Goal: Task Accomplishment & Management: Manage account settings

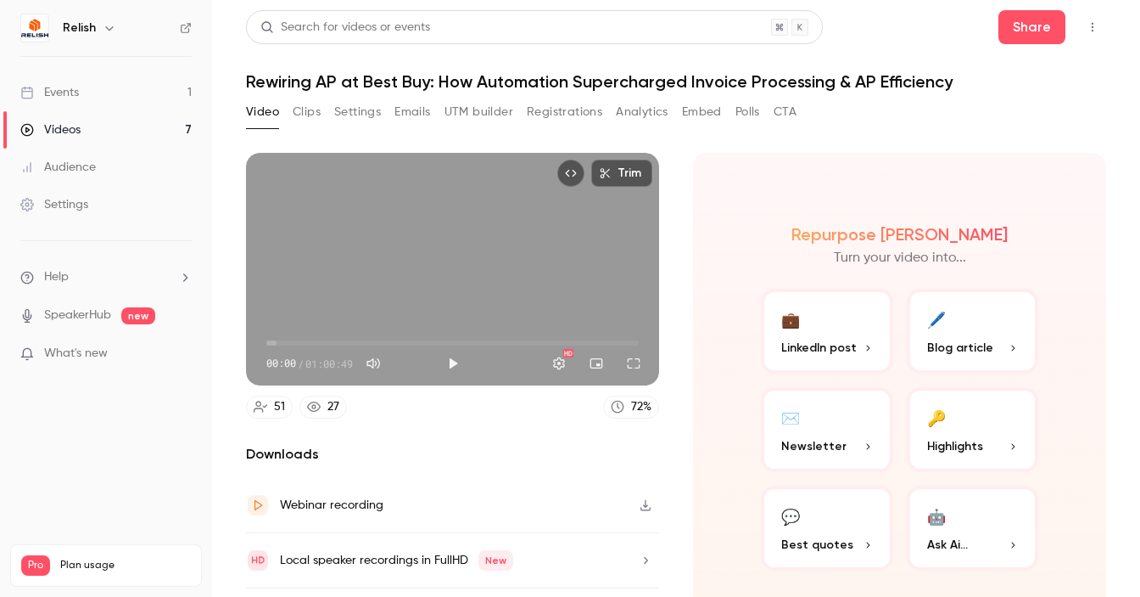
scroll to position [42, 0]
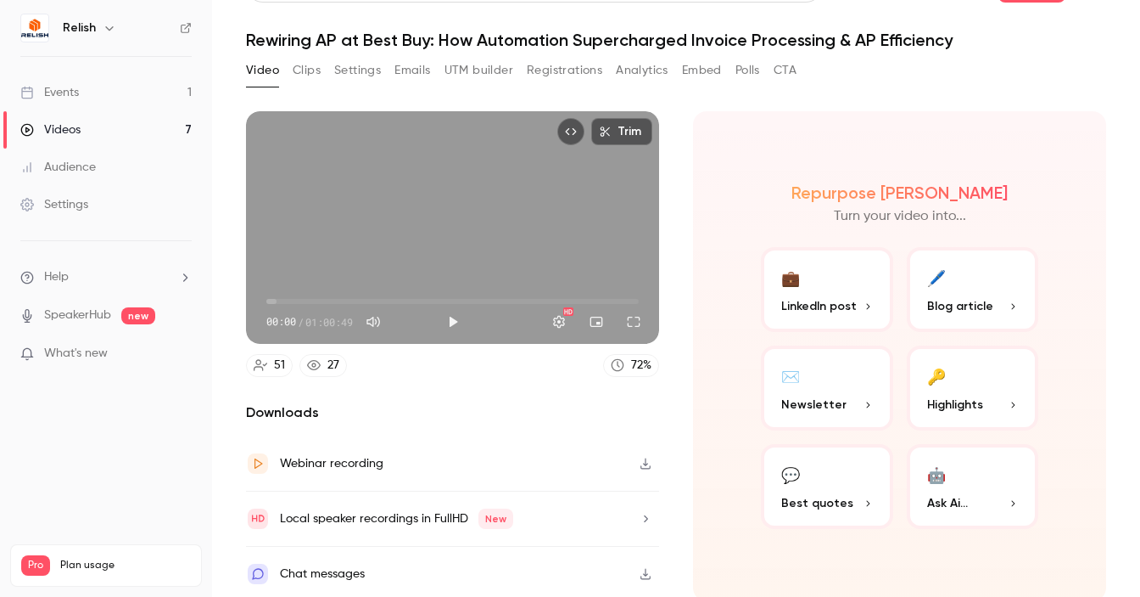
click at [408, 74] on button "Emails" at bounding box center [413, 70] width 36 height 27
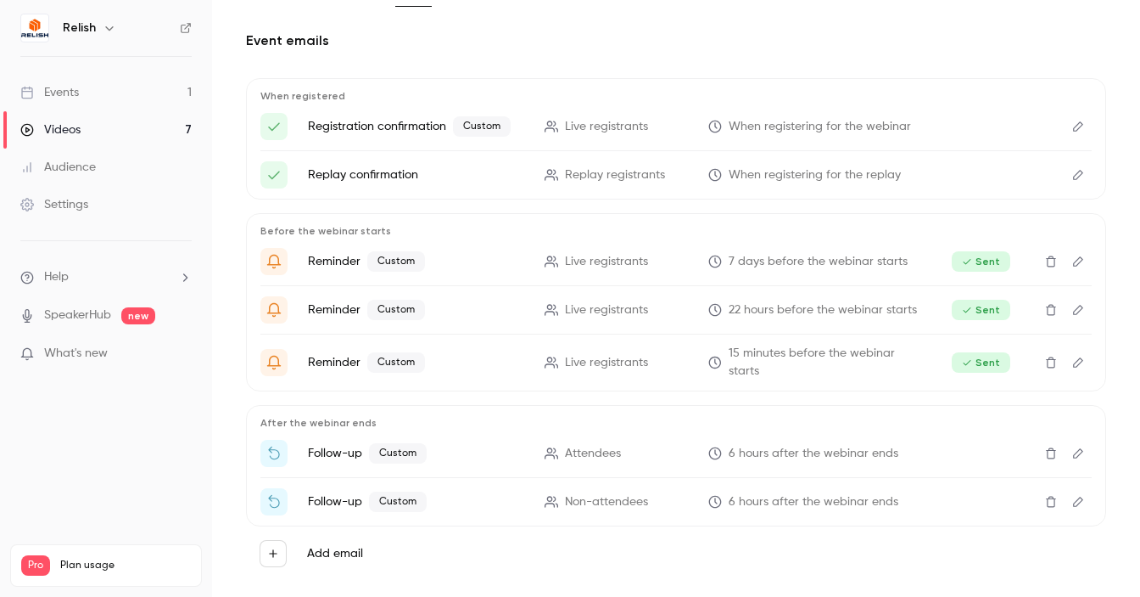
scroll to position [140, 0]
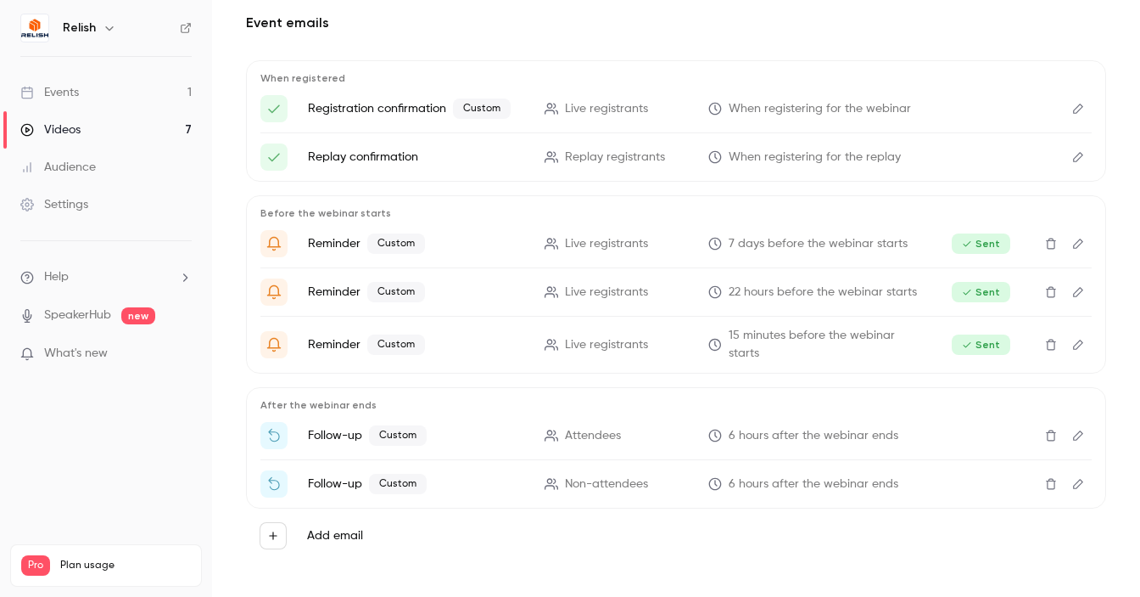
click at [1072, 429] on icon "Edit" at bounding box center [1079, 435] width 14 height 12
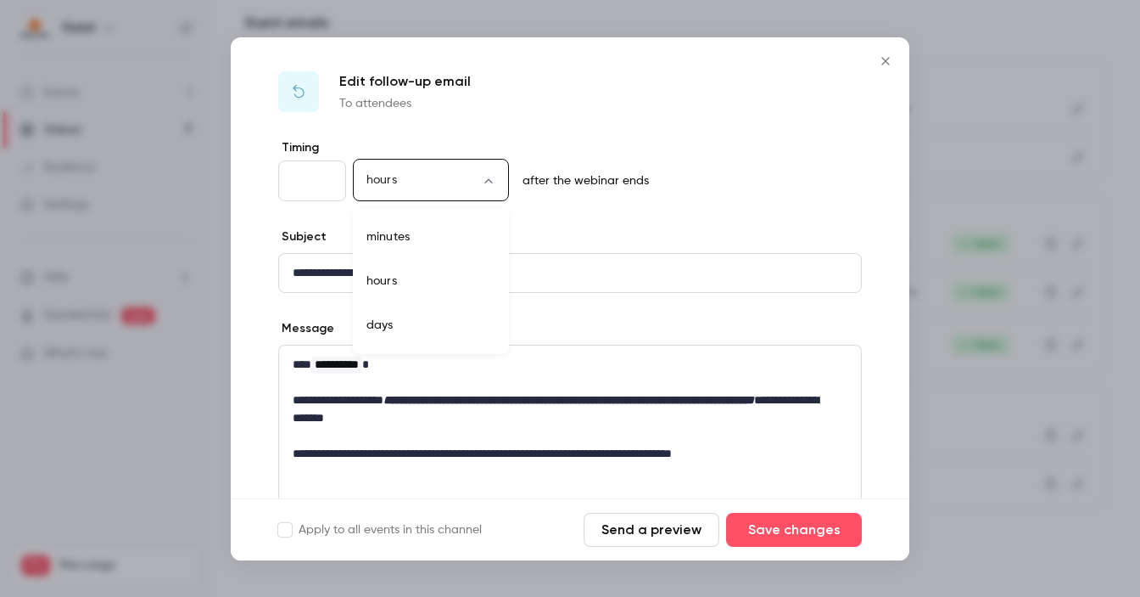
click at [497, 177] on body "Relish Events 1 Videos 7 Audience Settings Help SpeakerHub new What's new Pro P…" at bounding box center [570, 298] width 1140 height 597
click at [391, 328] on li "days" at bounding box center [431, 325] width 156 height 44
type input "****"
click at [322, 180] on input "*" at bounding box center [312, 180] width 68 height 41
click at [326, 186] on input "*" at bounding box center [312, 180] width 68 height 41
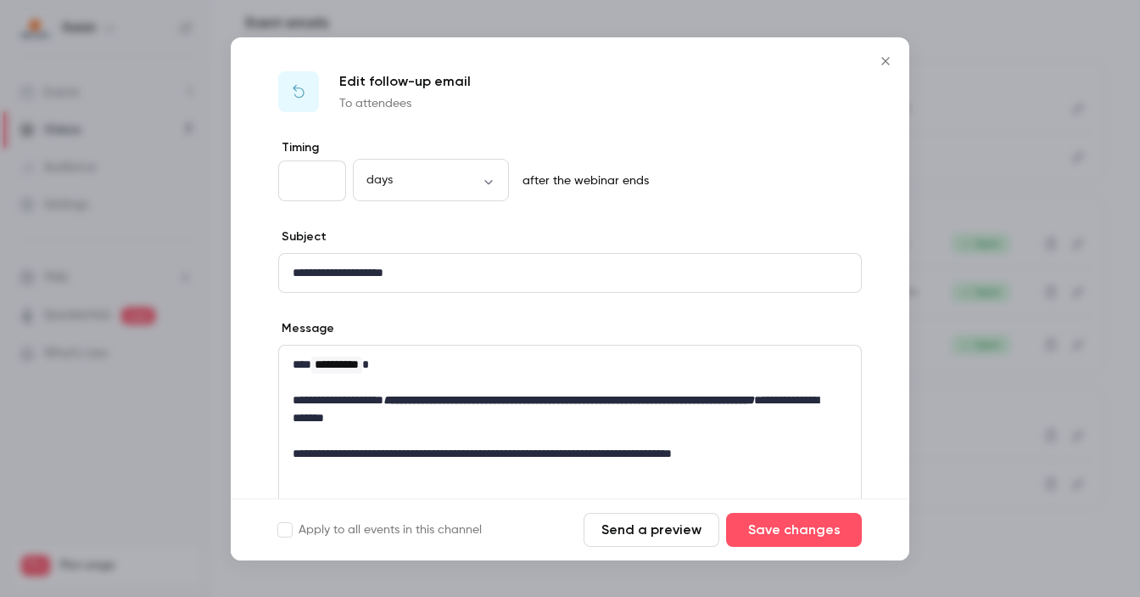
click at [326, 186] on input "*" at bounding box center [312, 180] width 68 height 41
type input "*"
click at [326, 186] on input "*" at bounding box center [312, 180] width 68 height 41
click at [721, 103] on div "Edit follow-up email To attendees" at bounding box center [570, 88] width 679 height 102
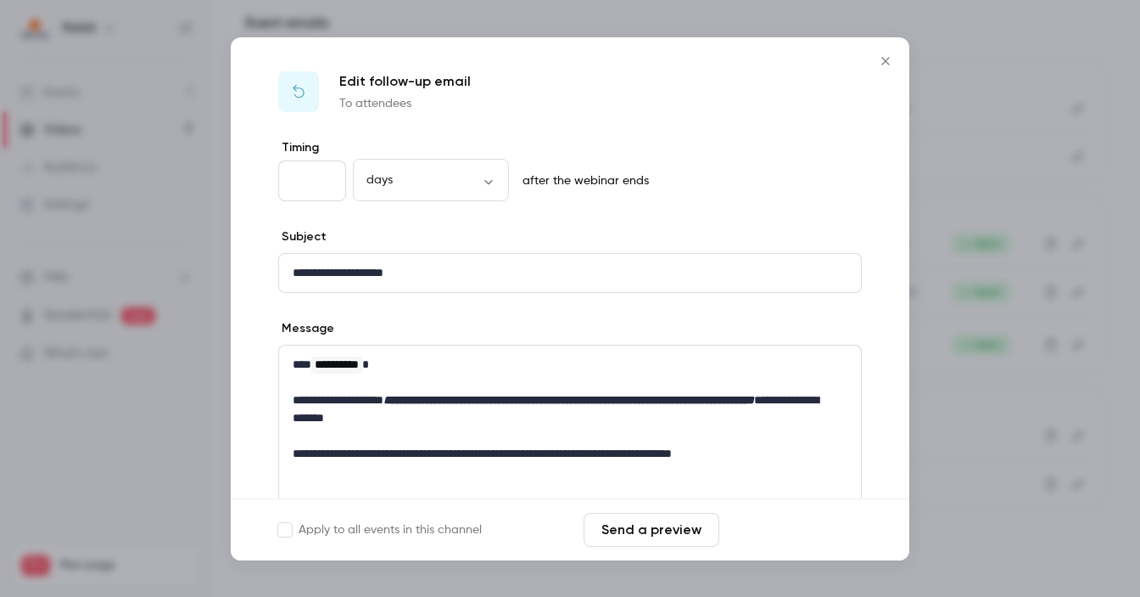
click at [798, 528] on button "Save changes" at bounding box center [794, 530] width 136 height 34
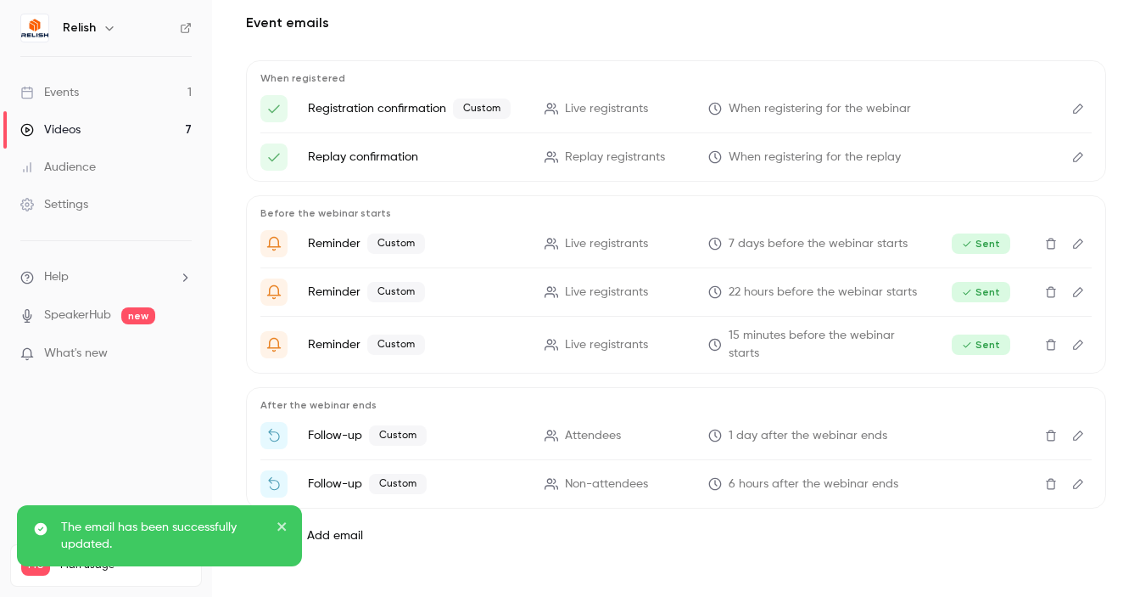
click at [1072, 430] on icon "Edit" at bounding box center [1079, 435] width 14 height 12
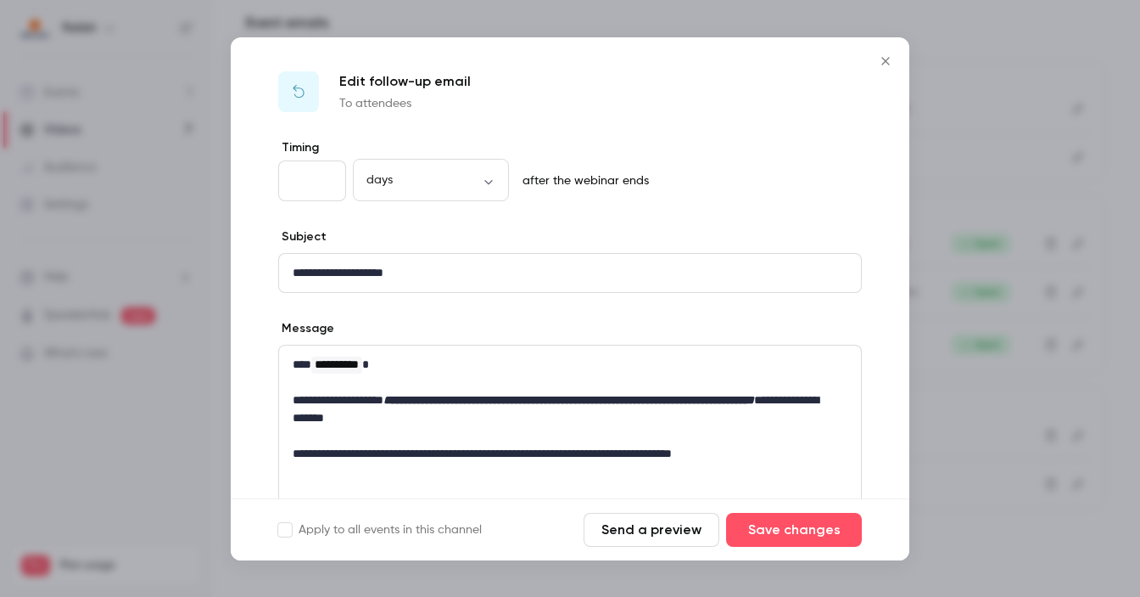
type input "*"
click at [325, 176] on input "*" at bounding box center [312, 180] width 68 height 41
click at [801, 525] on button "Save changes" at bounding box center [794, 530] width 136 height 34
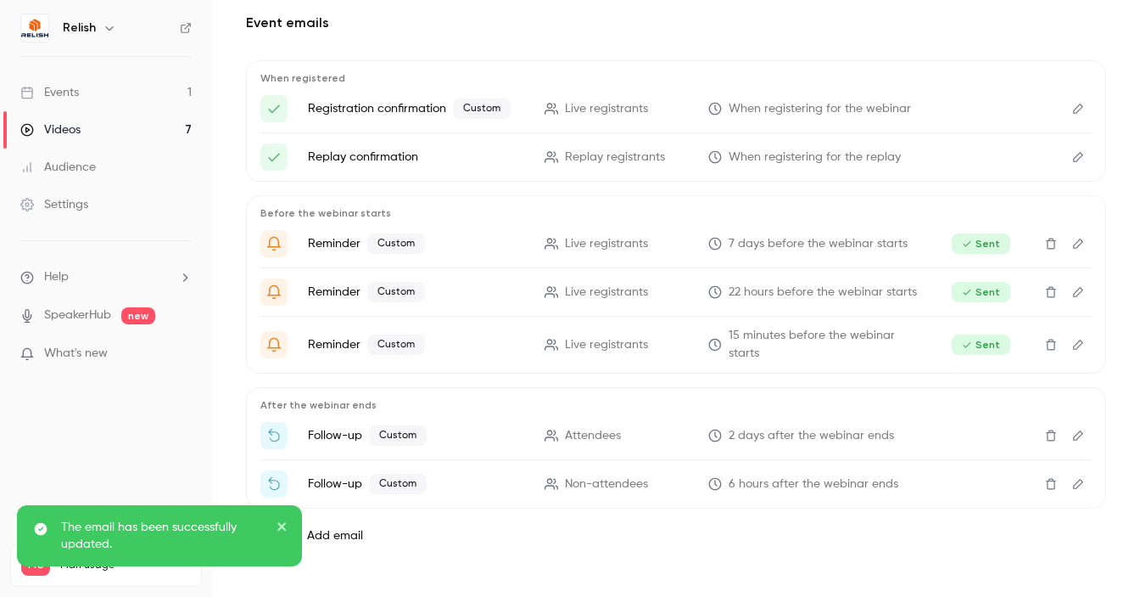
click at [1073, 479] on icon "Edit" at bounding box center [1078, 484] width 10 height 10
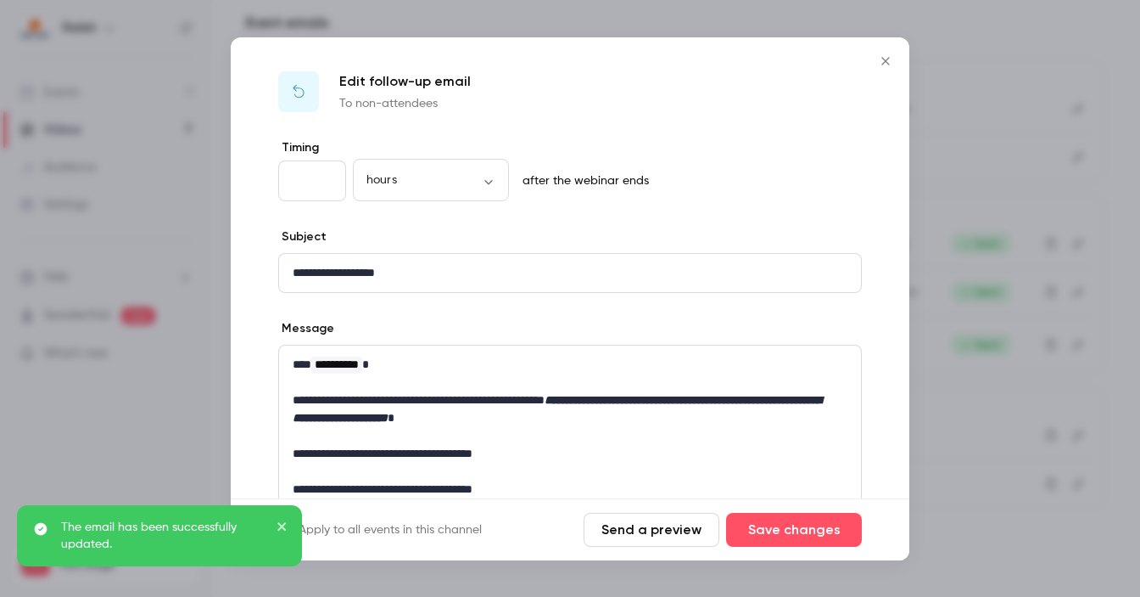
click at [328, 176] on input "*" at bounding box center [312, 180] width 68 height 41
click at [324, 187] on input "*" at bounding box center [312, 180] width 68 height 41
type input "*"
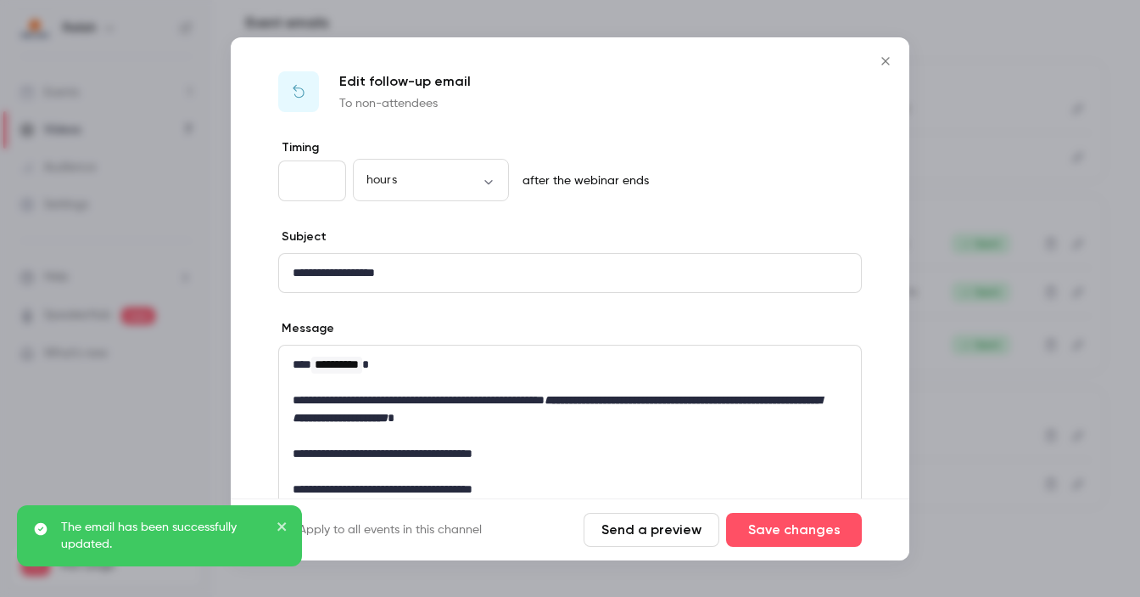
click at [324, 187] on input "*" at bounding box center [312, 180] width 68 height 41
click at [501, 187] on body "Relish Events 1 Videos 7 Audience Settings Help SpeakerHub new What's new Pro P…" at bounding box center [570, 298] width 1140 height 597
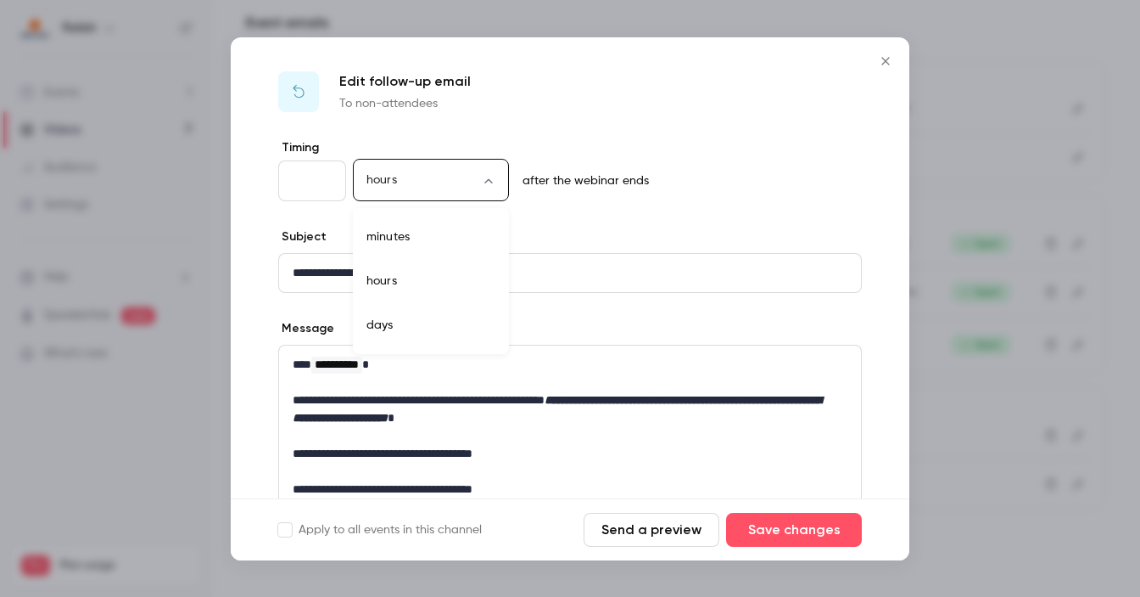
click at [384, 318] on li "days" at bounding box center [431, 325] width 156 height 44
type input "****"
click at [315, 187] on input "*" at bounding box center [312, 180] width 68 height 41
type input "*"
click at [326, 185] on input "*" at bounding box center [312, 180] width 68 height 41
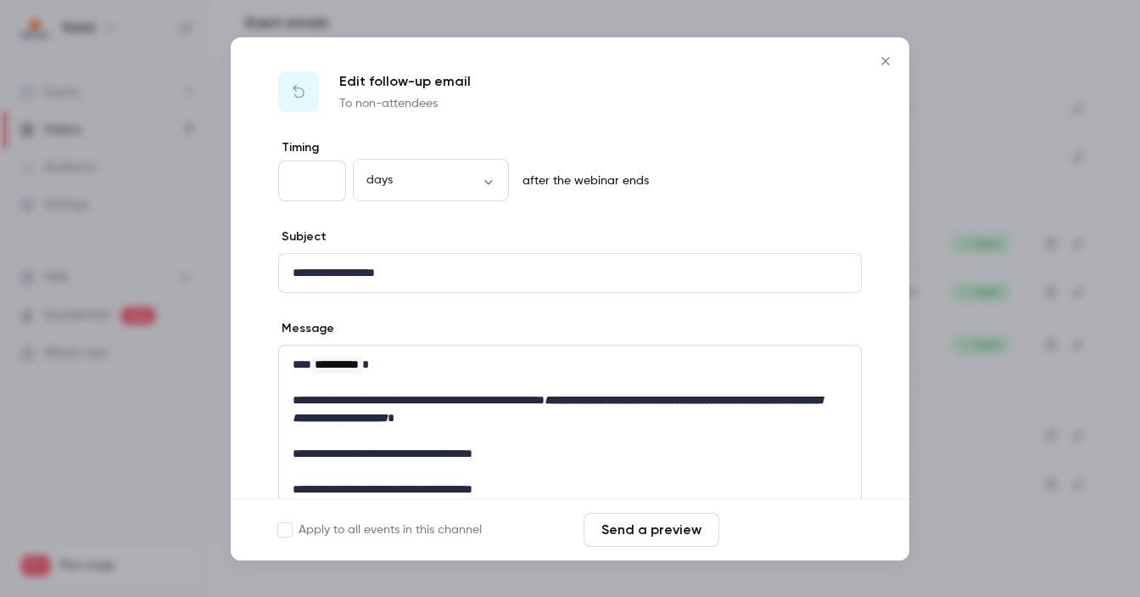
click at [809, 535] on button "Save changes" at bounding box center [794, 530] width 136 height 34
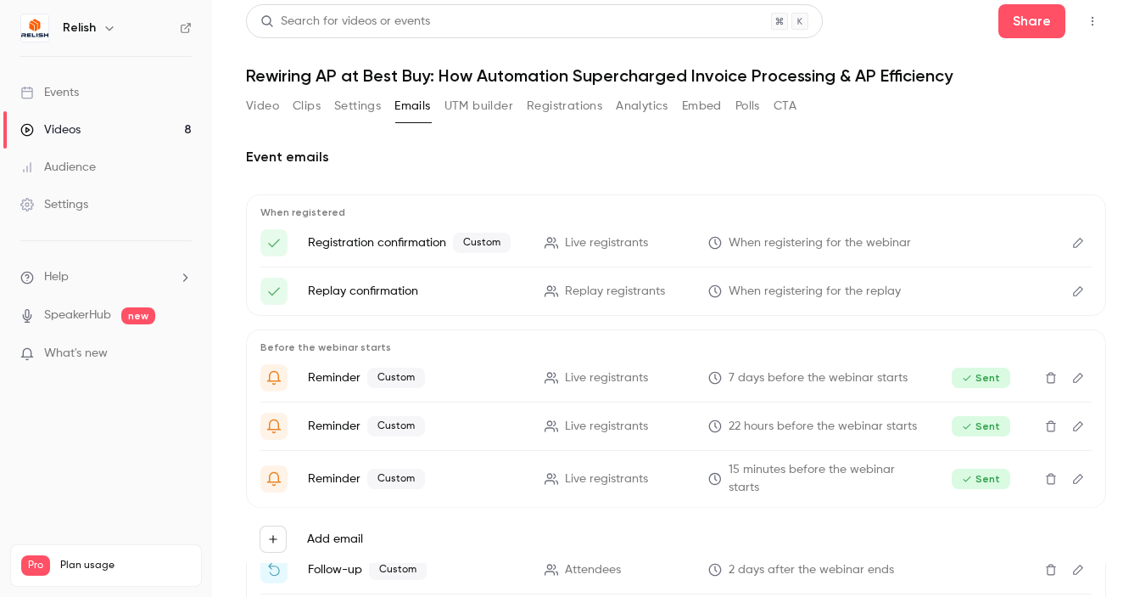
scroll to position [52, 0]
